Goal: Transaction & Acquisition: Obtain resource

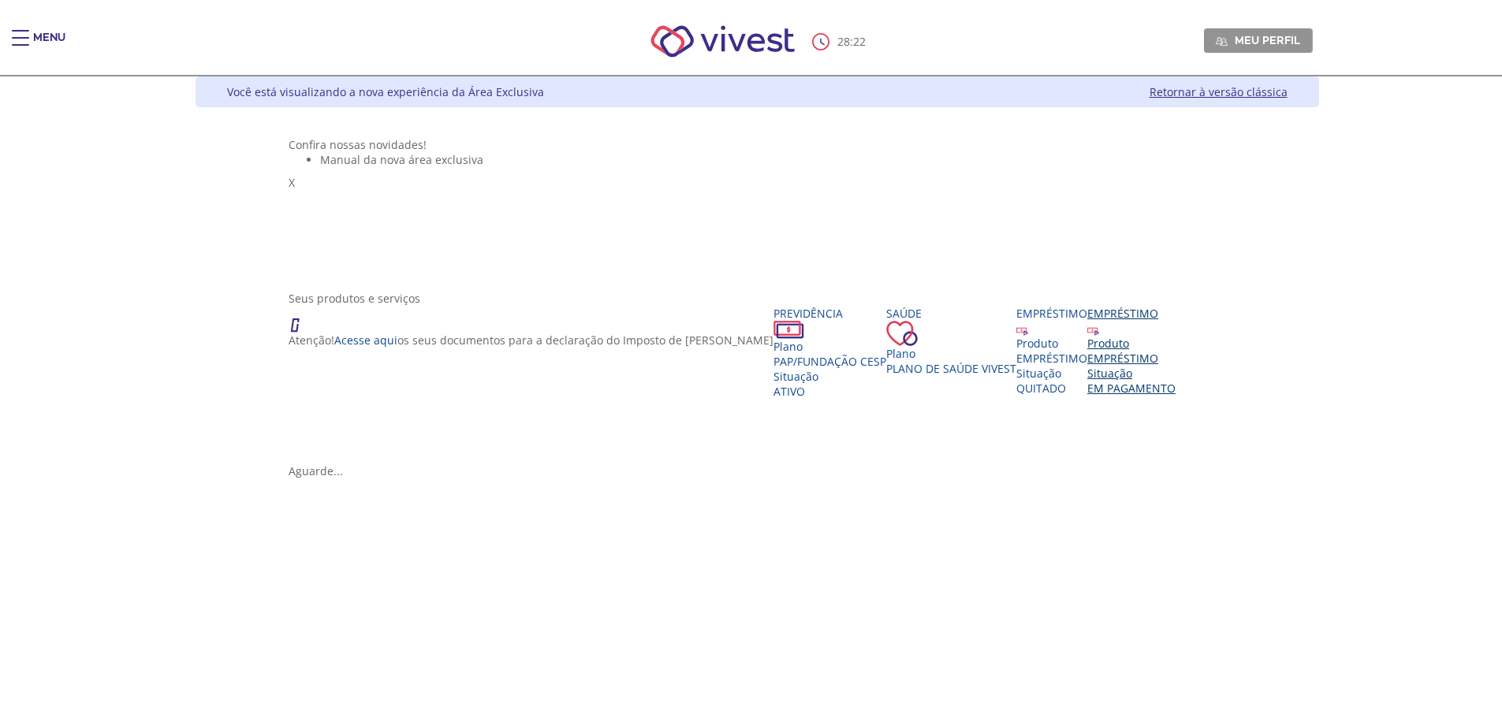
click at [1099, 336] on img "Vivest" at bounding box center [1093, 330] width 12 height 12
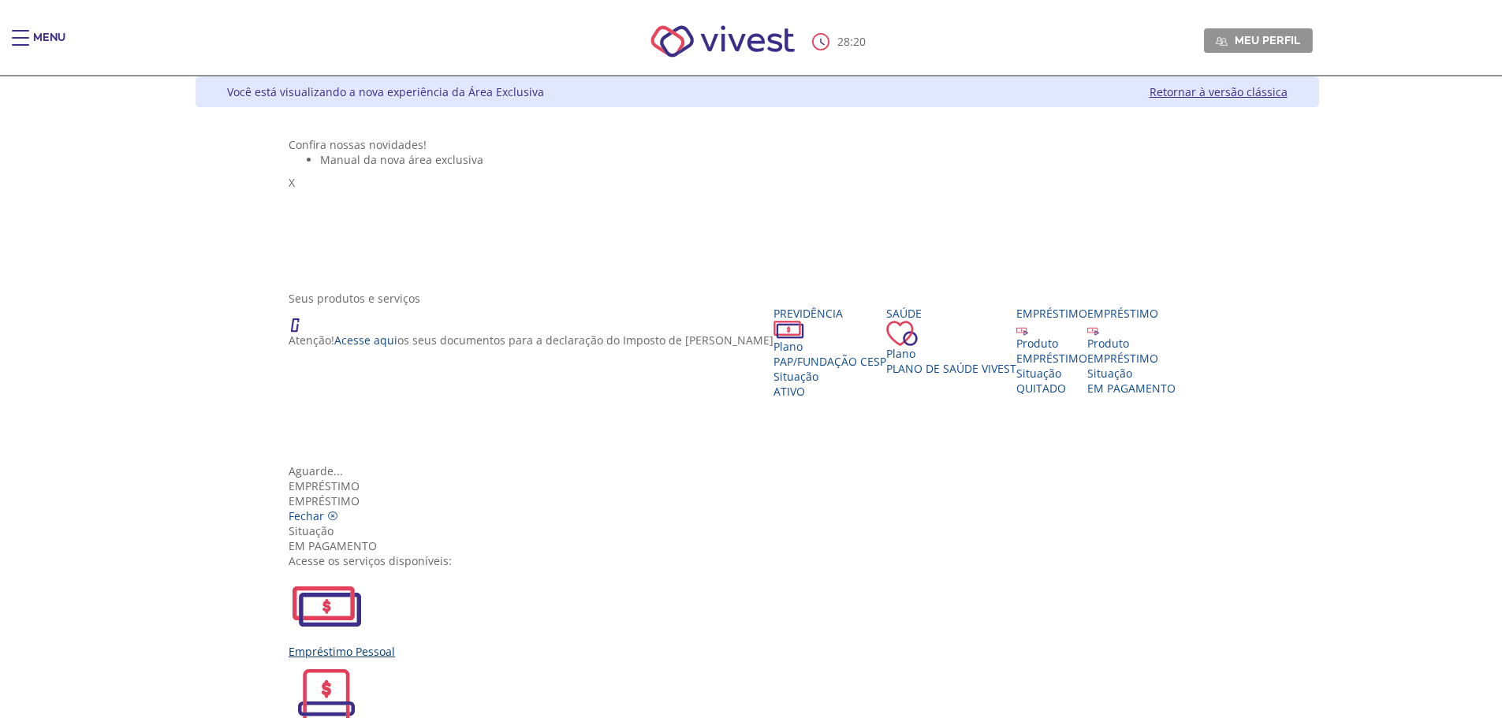
click at [532, 568] on div "Empréstimo Pessoal" at bounding box center [757, 613] width 937 height 91
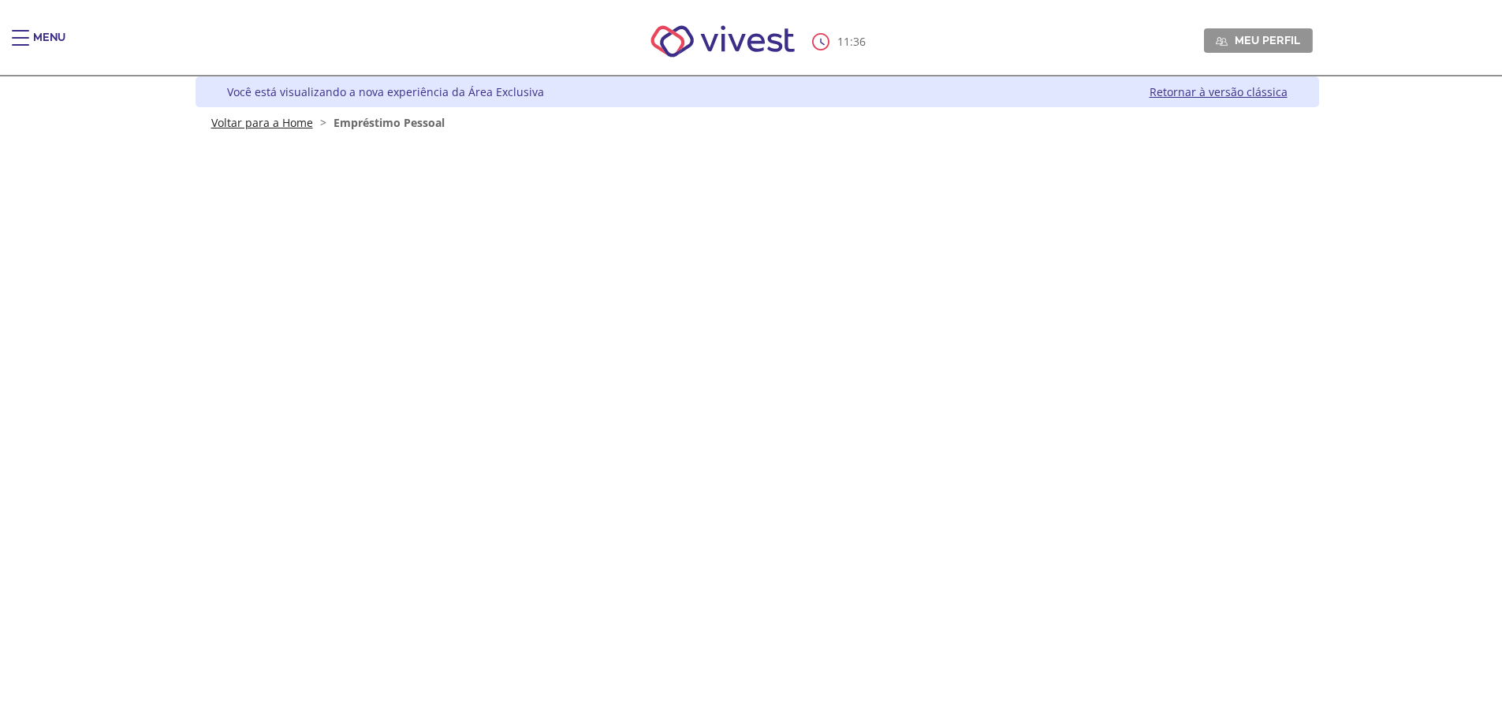
click at [250, 121] on link "Voltar para a Home" at bounding box center [262, 122] width 102 height 15
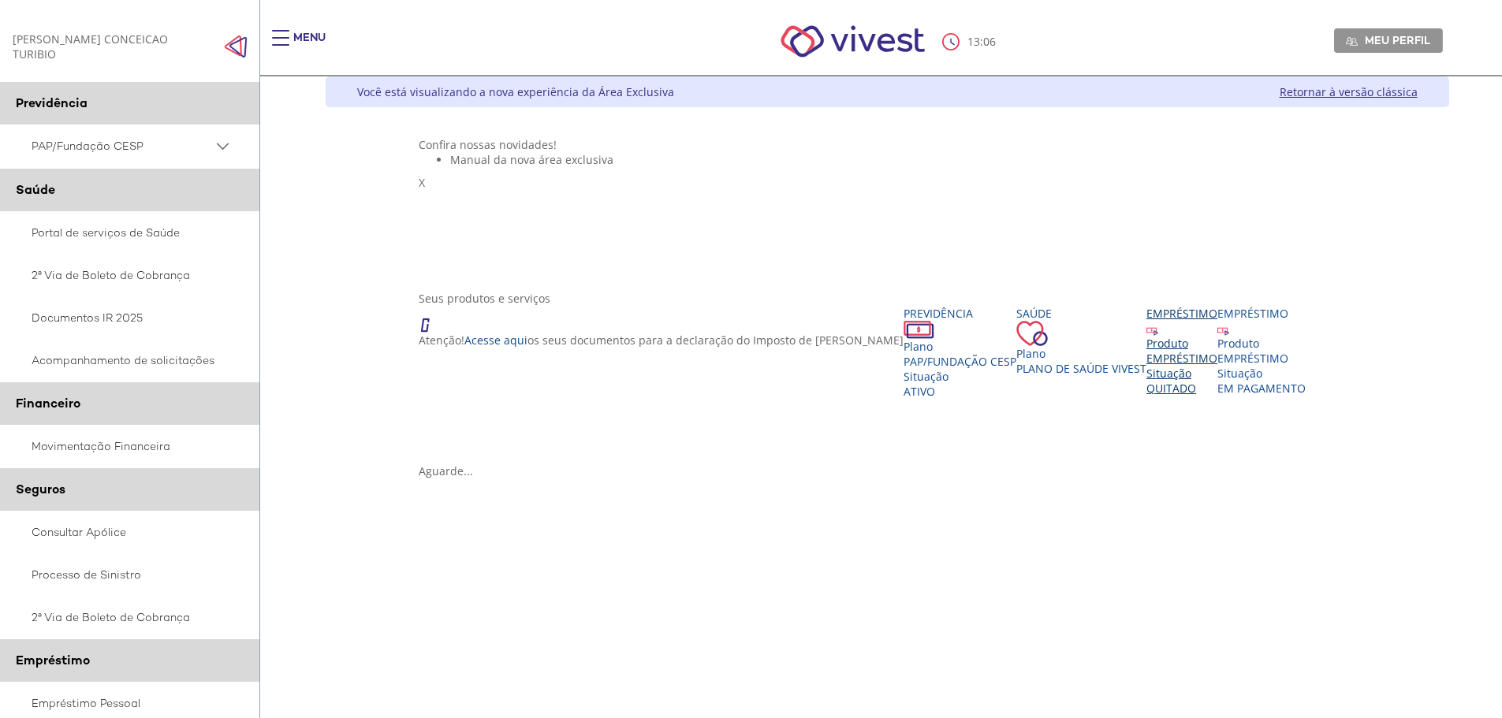
click at [1217, 336] on div "Empréstimo" at bounding box center [1181, 321] width 71 height 30
